Goal: Information Seeking & Learning: Learn about a topic

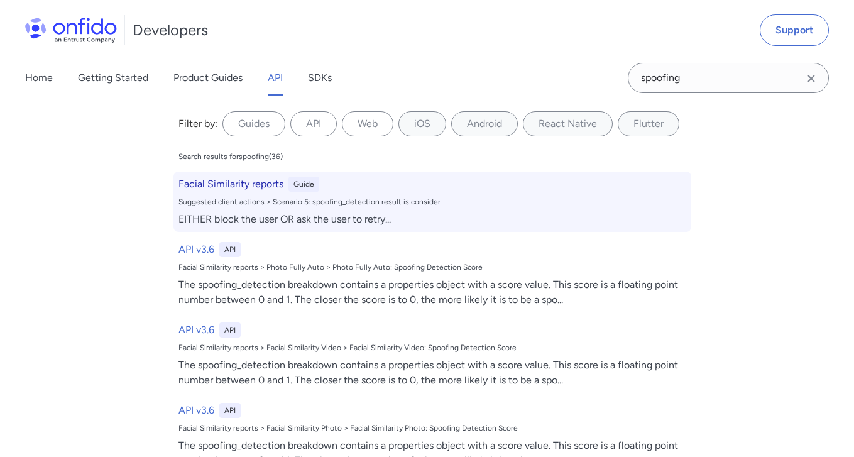
type input "spoofing"
click at [249, 215] on div "EITHER block the user OR ask the user to retry ..." at bounding box center [433, 219] width 508 height 15
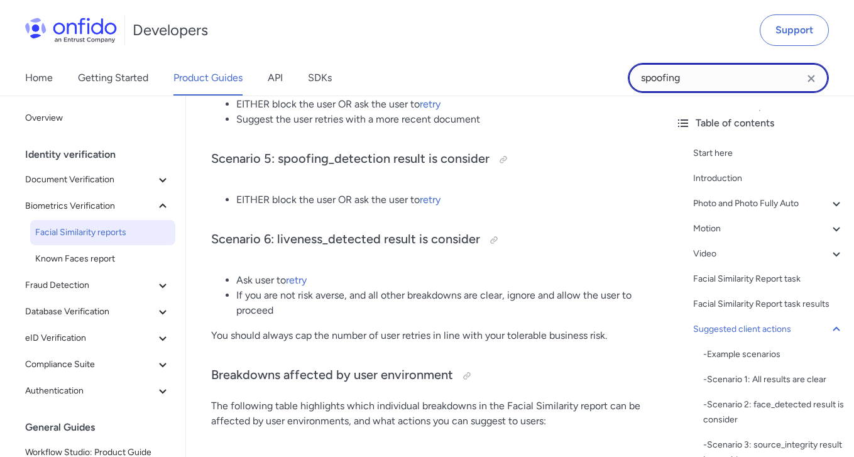
click at [700, 82] on input "spoofing" at bounding box center [728, 78] width 201 height 30
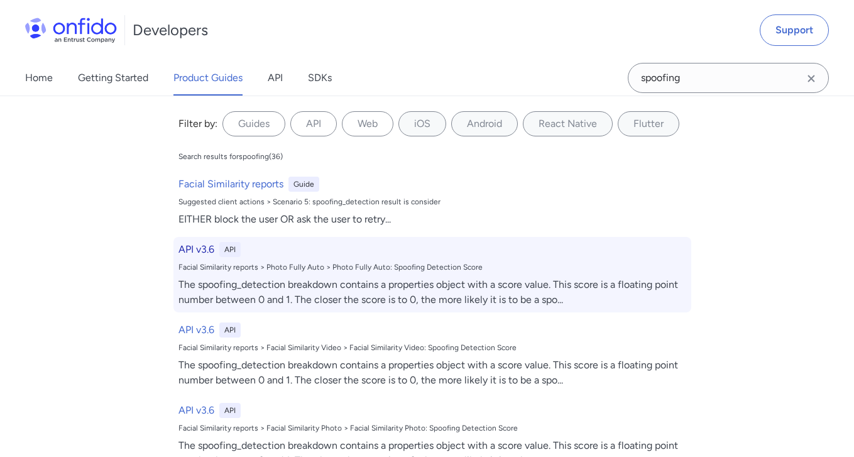
click at [210, 248] on h6 "API v3.6" at bounding box center [197, 249] width 36 height 15
select select "http"
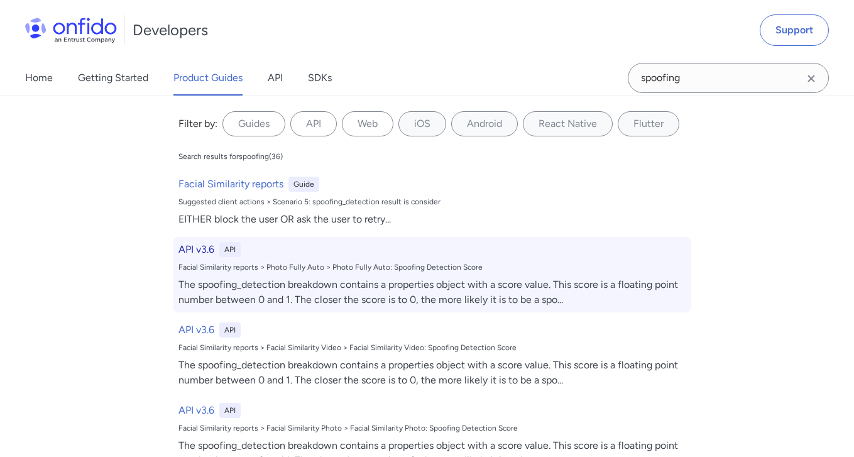
select select "http"
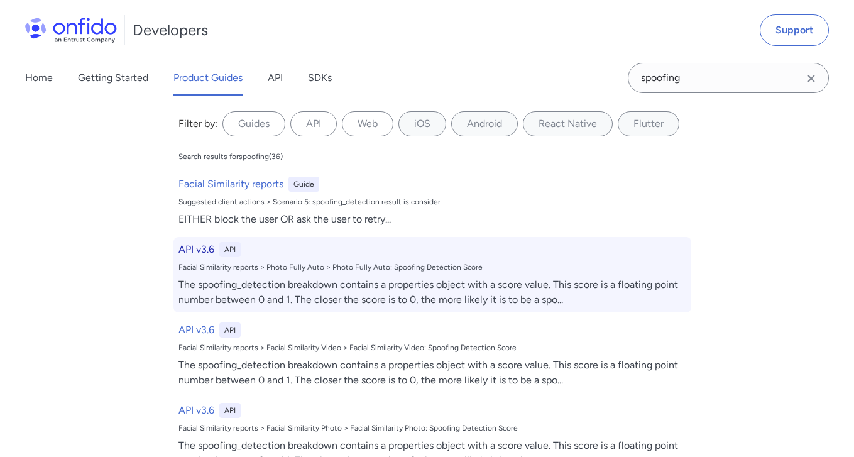
select select "http"
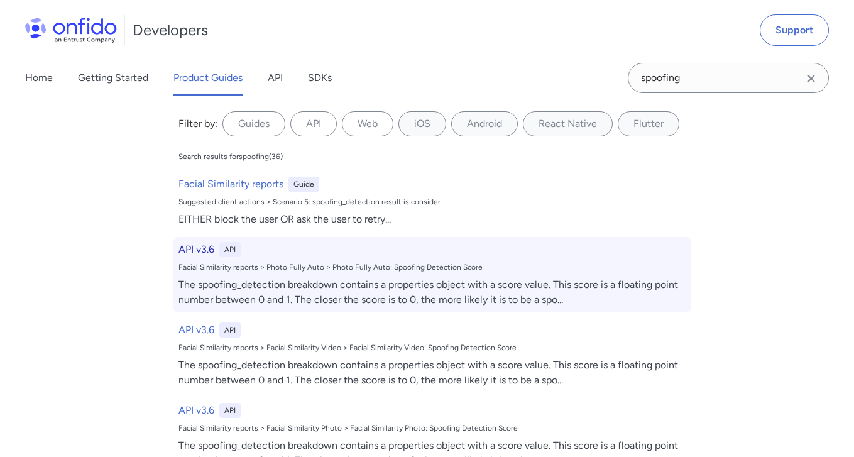
select select "http"
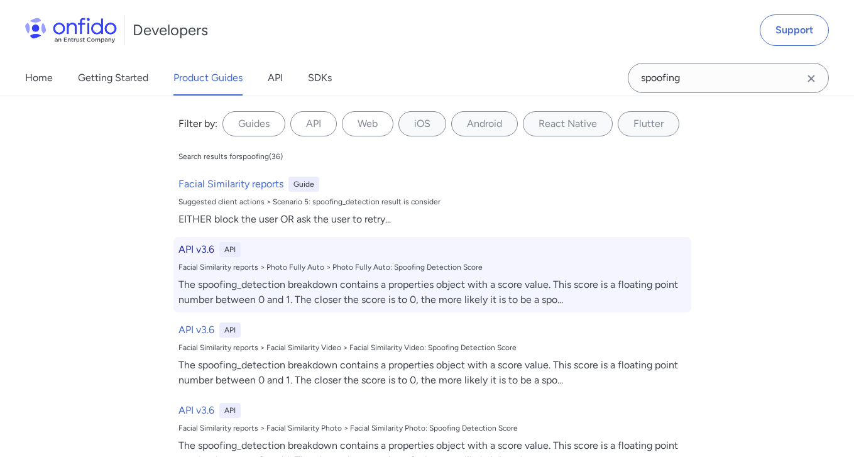
select select "http"
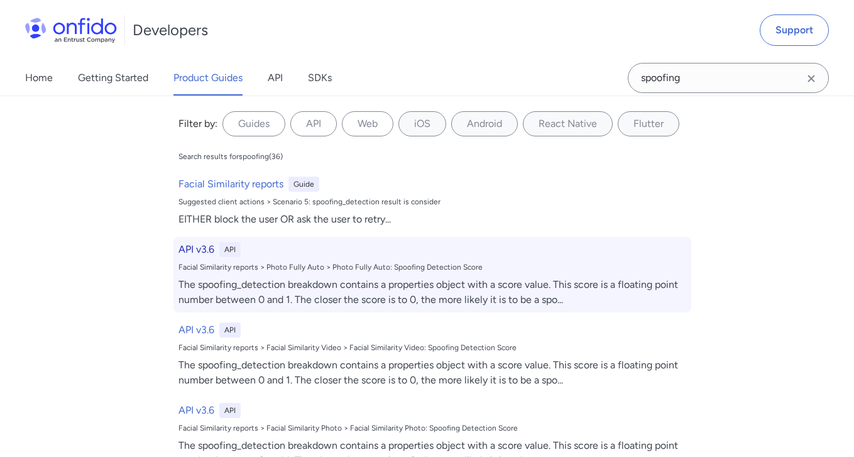
select select "http"
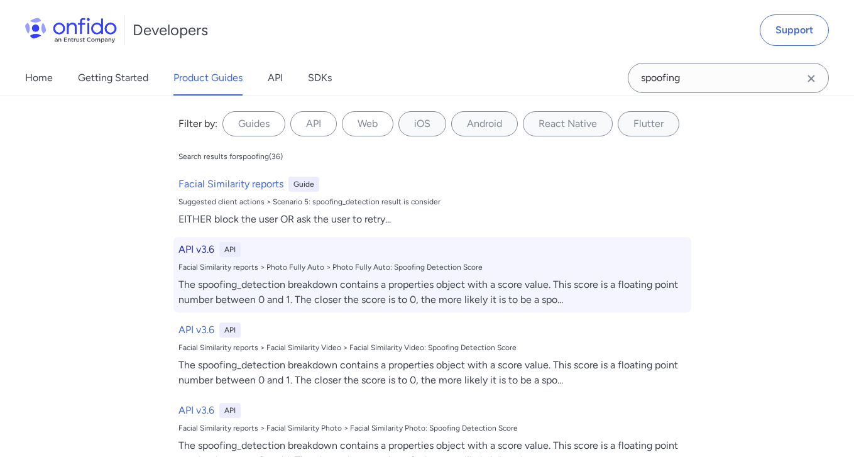
select select "http"
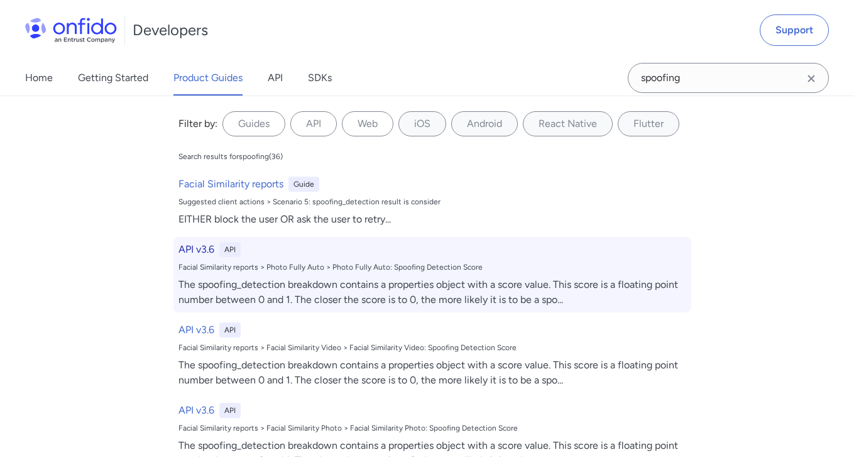
select select "http"
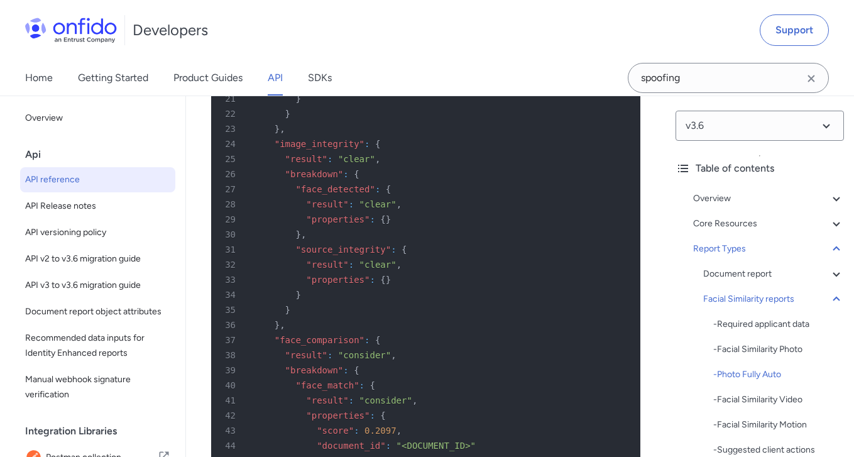
scroll to position [80681, 0]
